Goal: Transaction & Acquisition: Purchase product/service

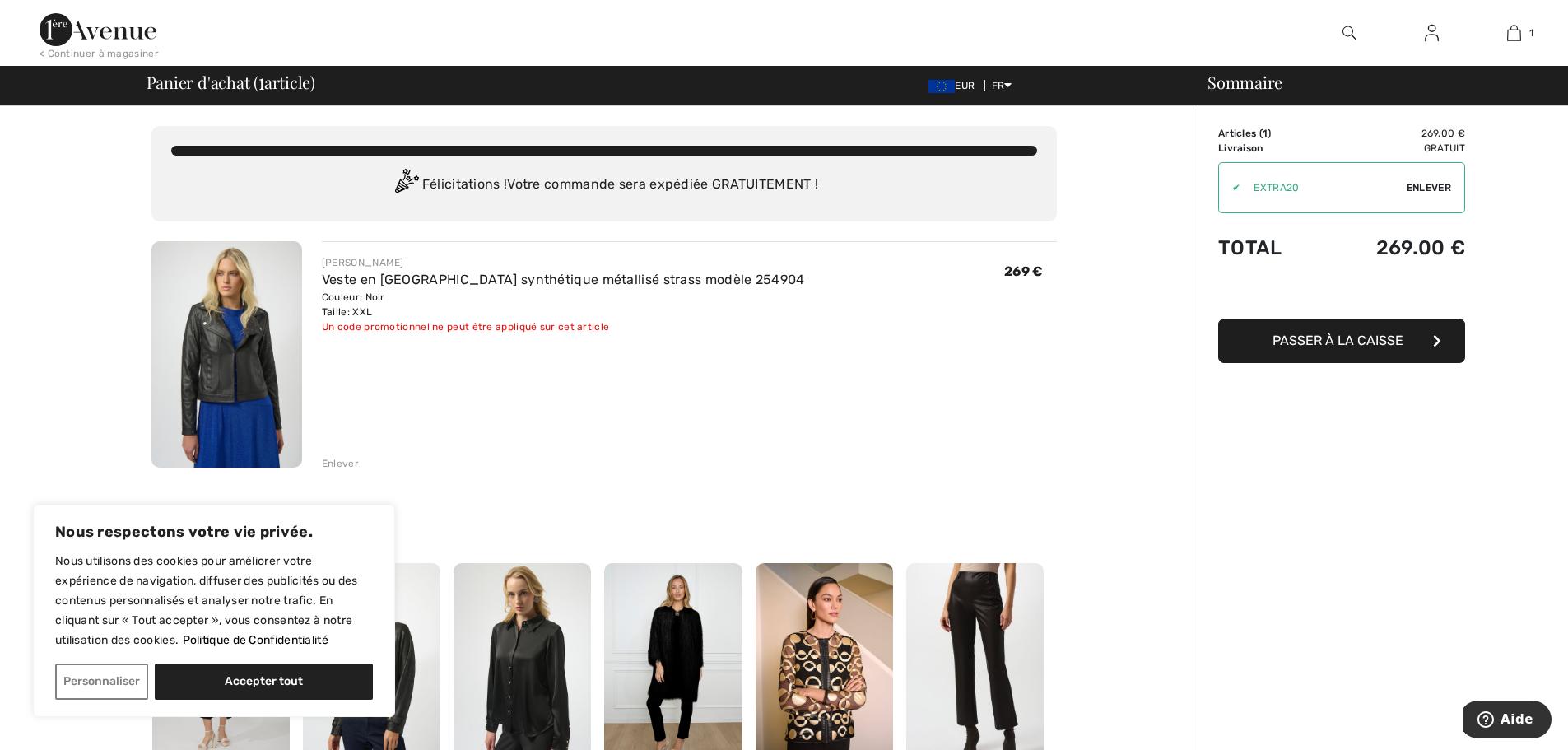
click at [1332, 338] on span "Passer à la caisse" at bounding box center [1338, 340] width 131 height 15
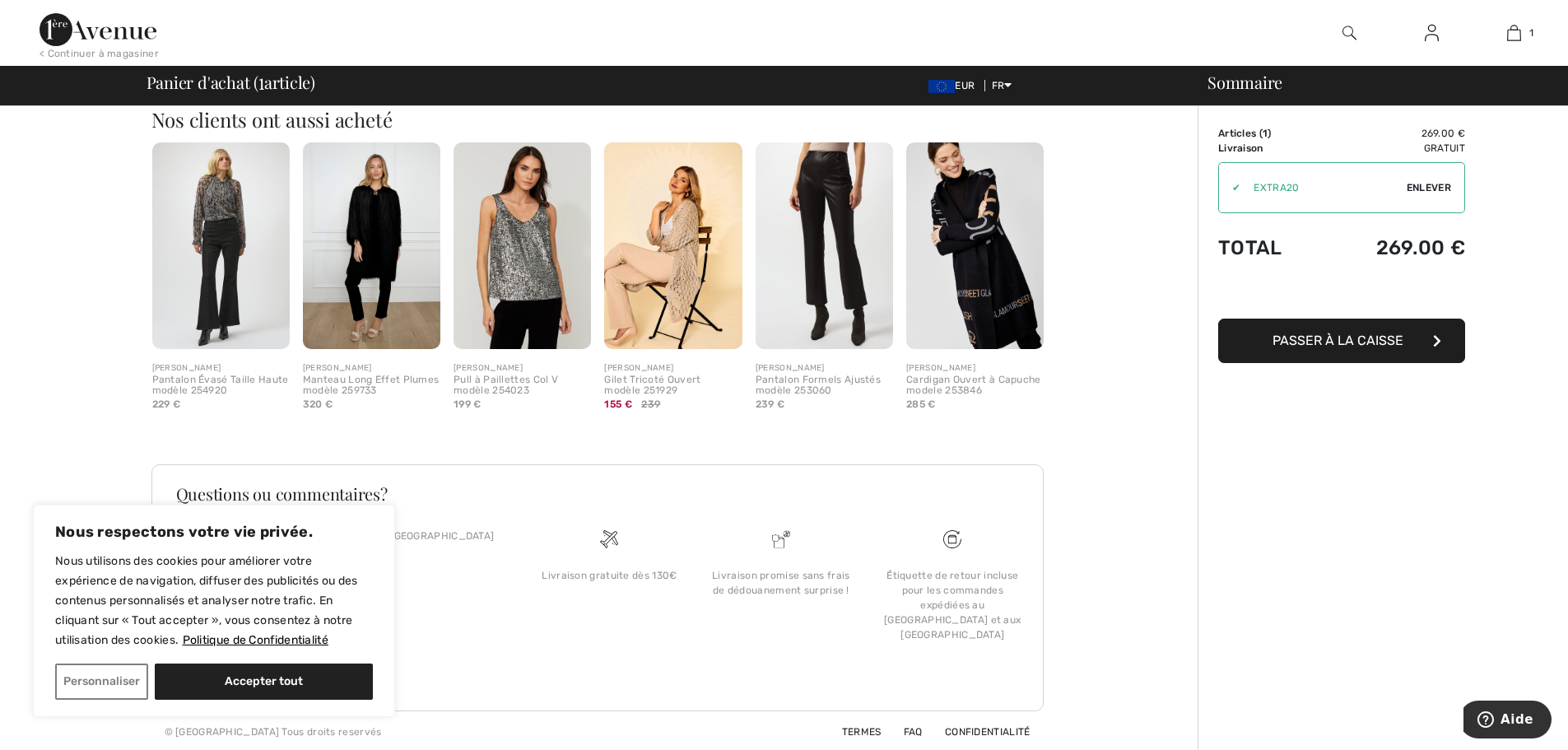
scroll to position [423, 0]
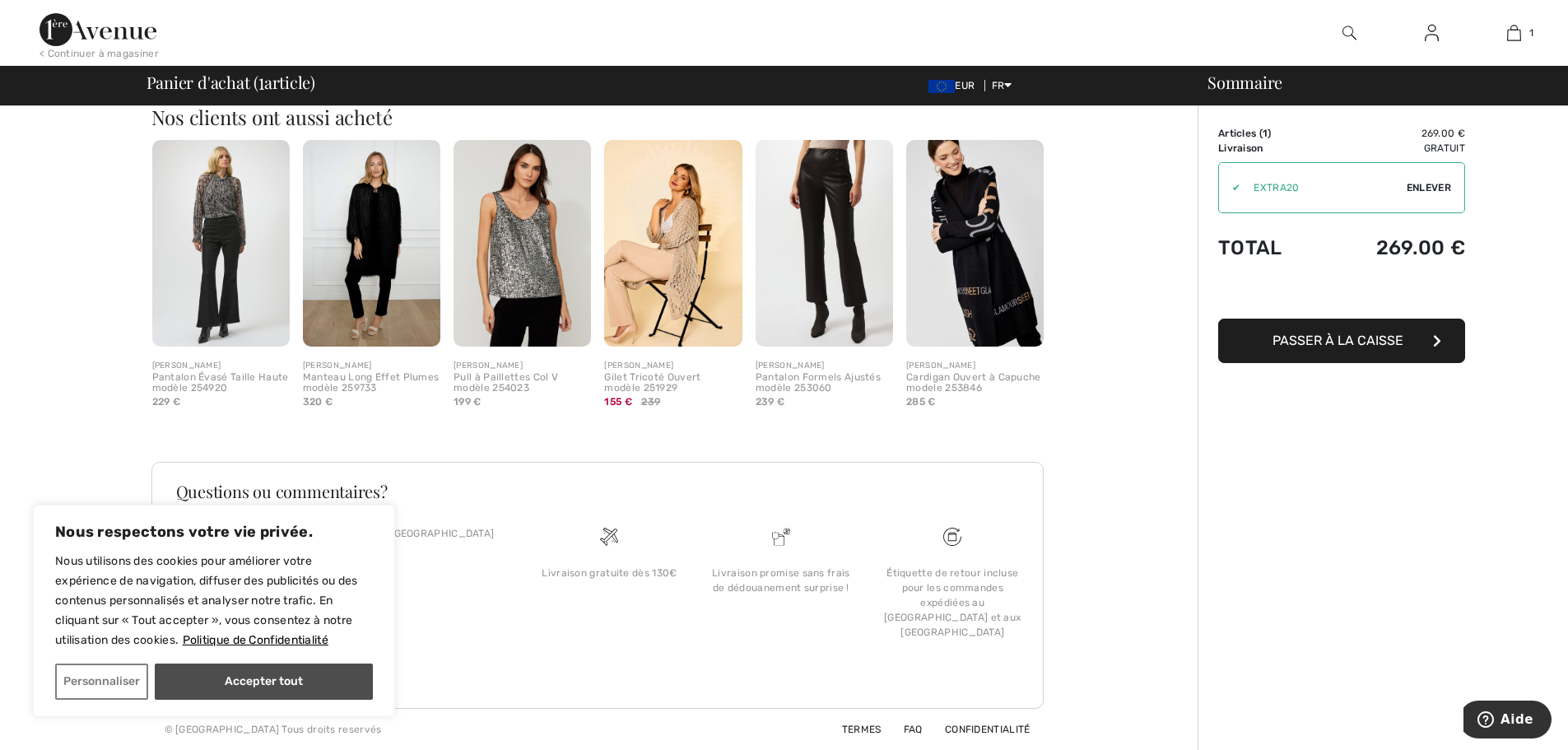
click at [237, 682] on button "Accepter tout" at bounding box center [264, 681] width 218 height 37
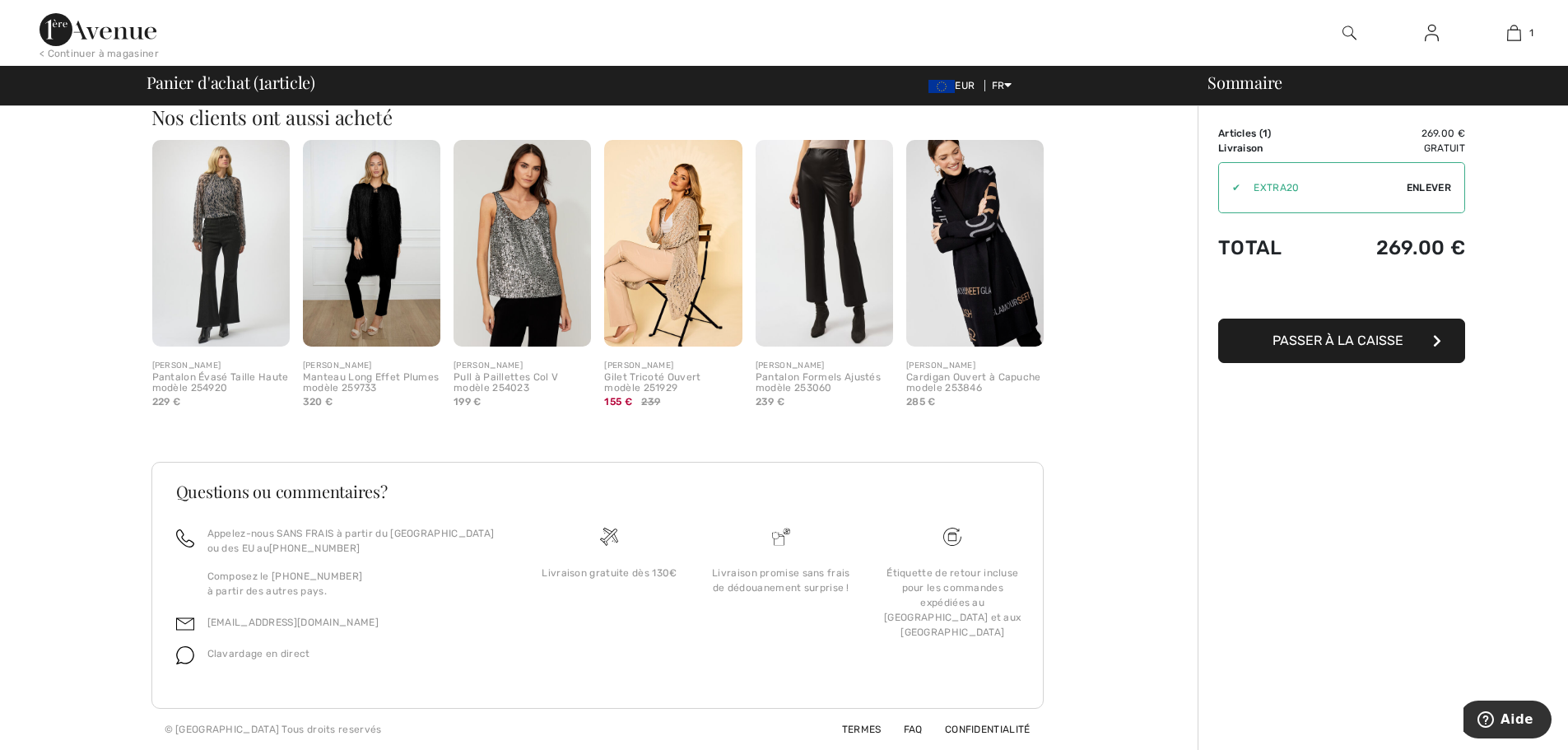
checkbox input "true"
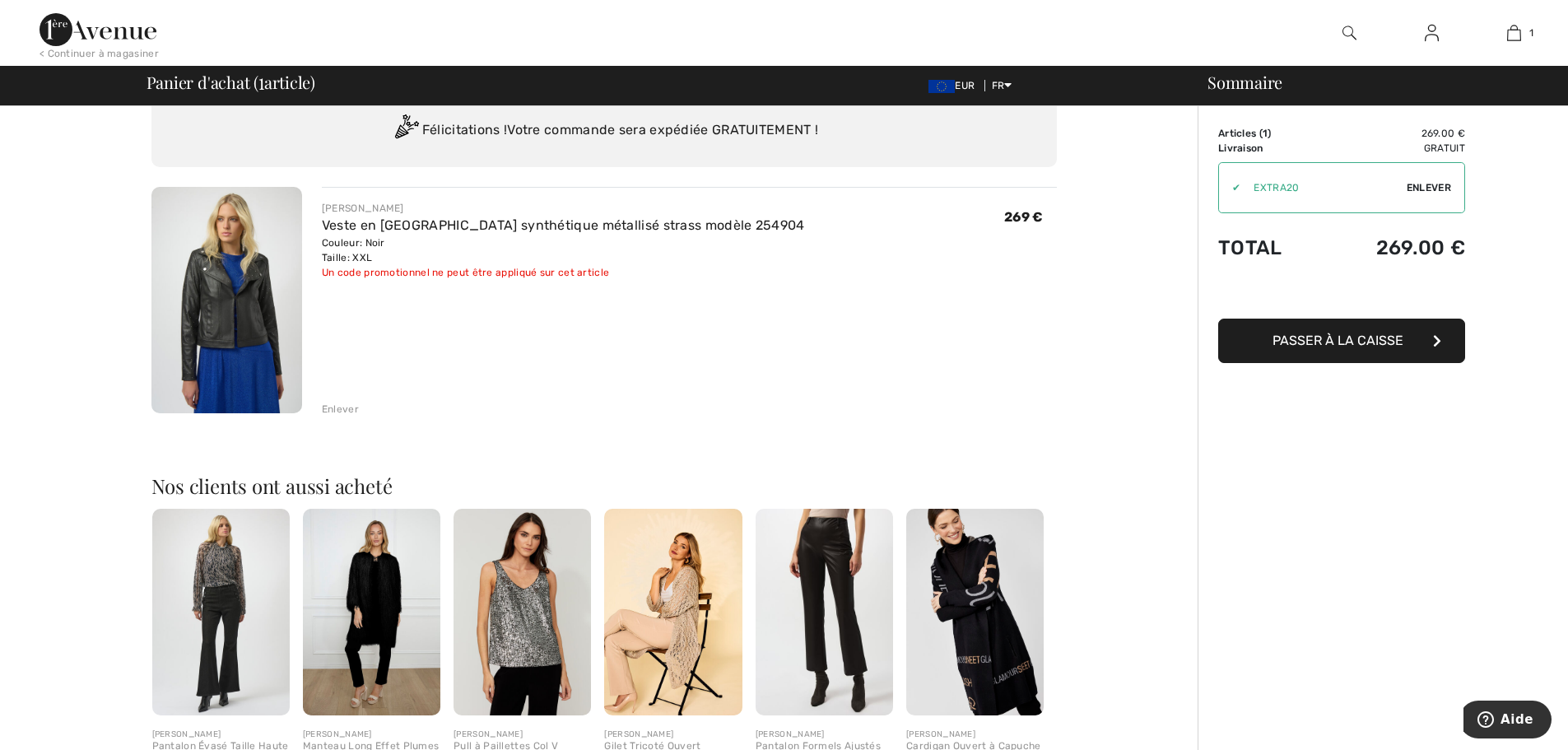
scroll to position [0, 0]
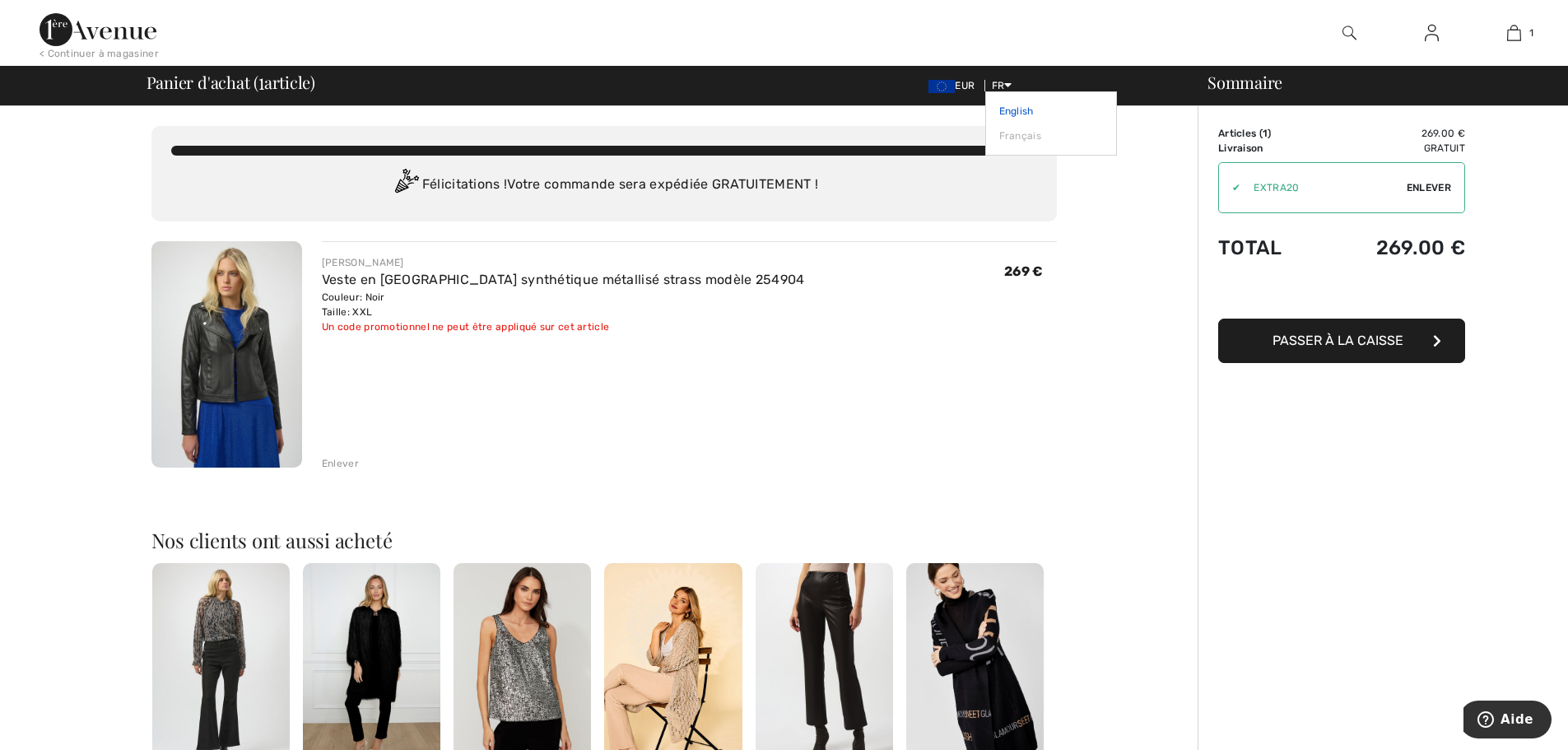
click at [1006, 104] on link "English" at bounding box center [1050, 111] width 103 height 25
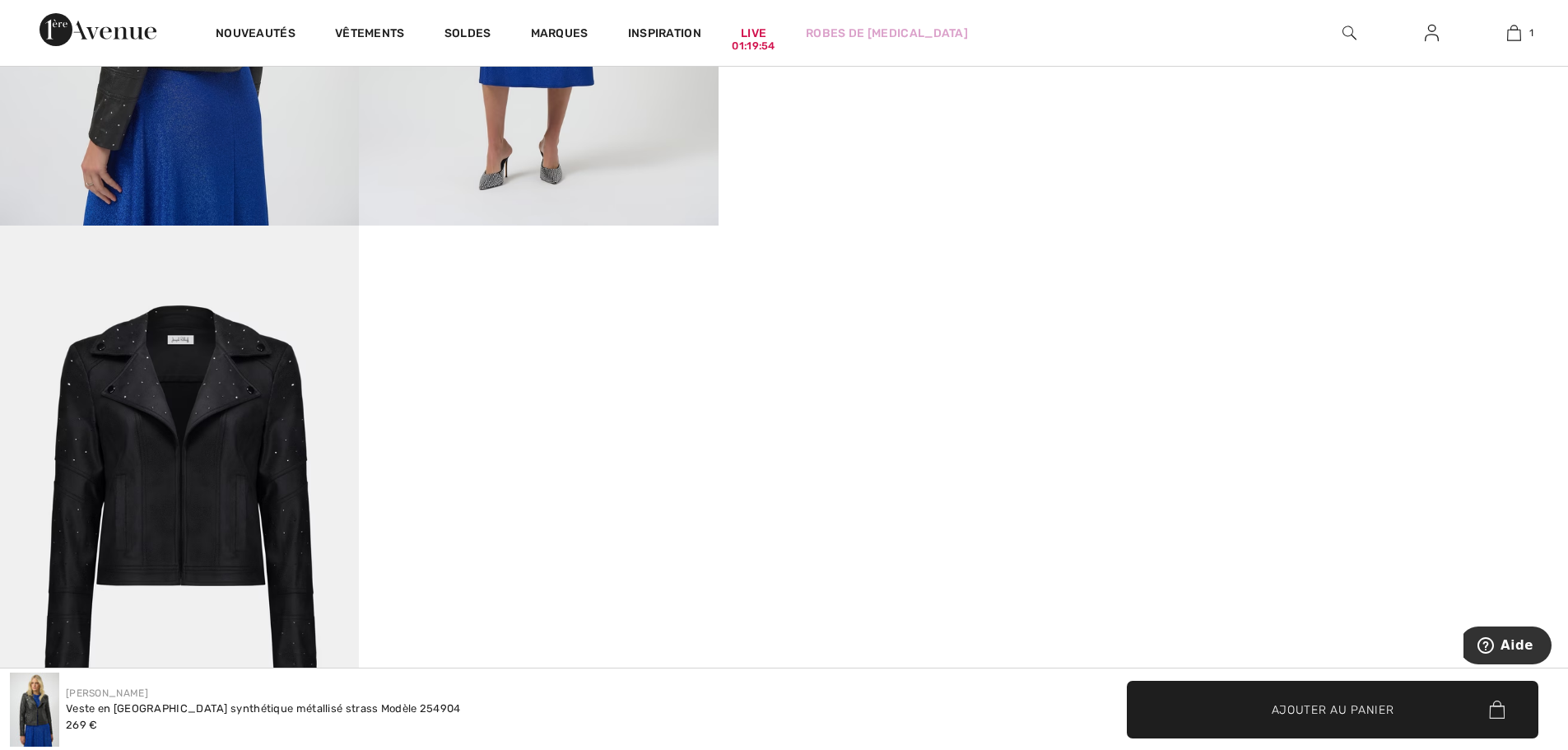
scroll to position [740, 0]
